Goal: Information Seeking & Learning: Learn about a topic

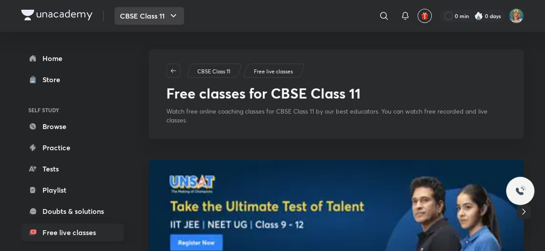
click at [168, 22] on button "CBSE Class 11" at bounding box center [149, 16] width 69 height 18
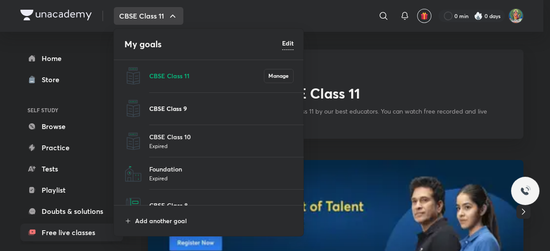
click at [166, 106] on p "CBSE Class 9" at bounding box center [221, 108] width 144 height 9
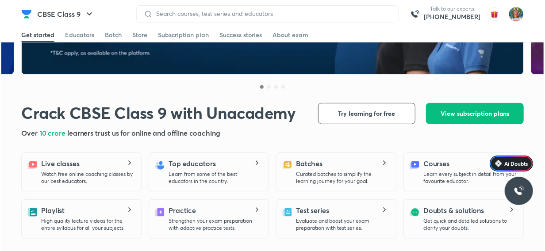
scroll to position [161, 0]
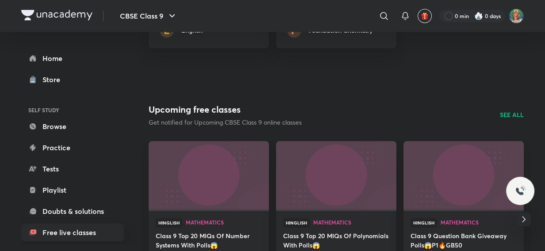
scroll to position [804, 0]
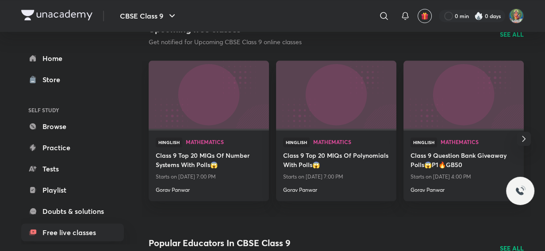
click at [522, 139] on icon "button" at bounding box center [524, 139] width 11 height 11
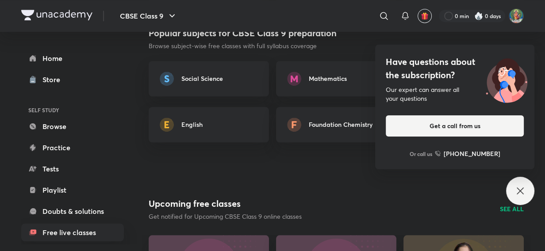
scroll to position [603, 0]
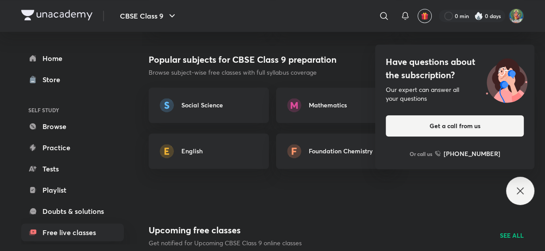
click at [527, 192] on div "Have questions about the subscription? Our expert can answer all your questions…" at bounding box center [520, 191] width 28 height 28
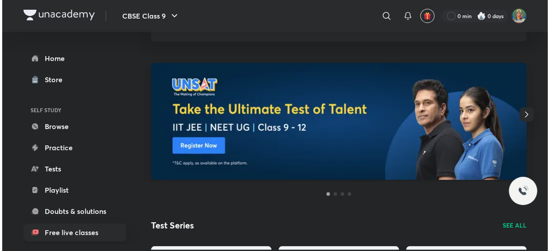
scroll to position [0, 0]
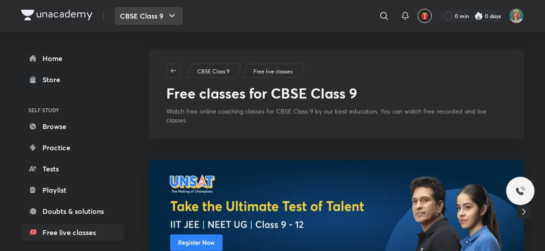
click at [165, 19] on button "CBSE Class 9" at bounding box center [149, 16] width 68 height 18
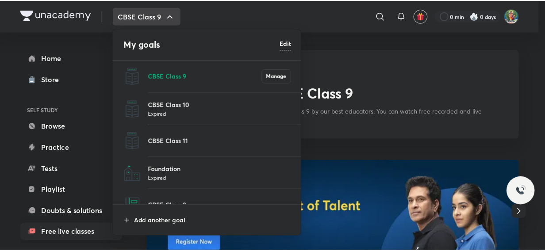
scroll to position [49, 0]
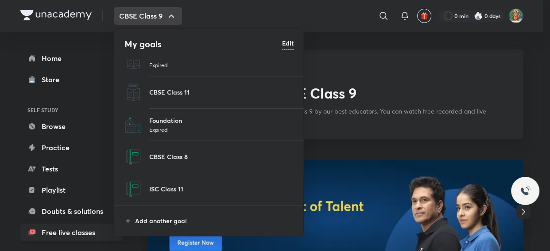
click at [164, 115] on li "Foundation Expired" at bounding box center [209, 125] width 190 height 32
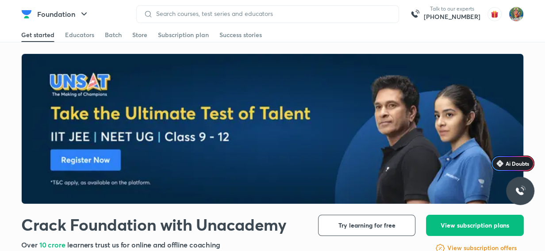
scroll to position [161, 0]
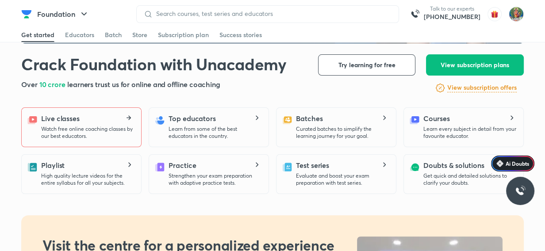
click at [70, 124] on div "Live classes Watch free online coaching classes by our best educators." at bounding box center [87, 126] width 93 height 27
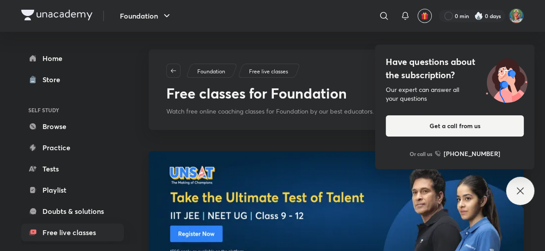
click at [518, 188] on icon at bounding box center [520, 191] width 11 height 11
